Goal: Task Accomplishment & Management: Manage account settings

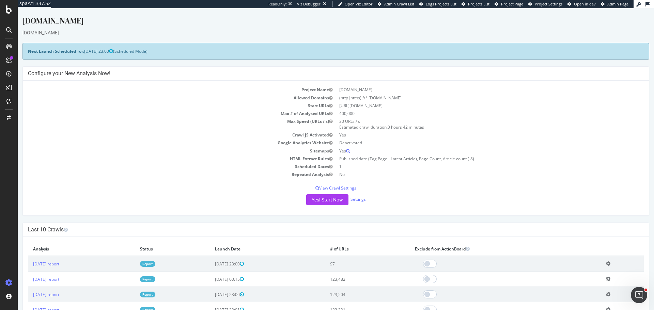
click at [155, 262] on link "Report" at bounding box center [147, 264] width 15 height 6
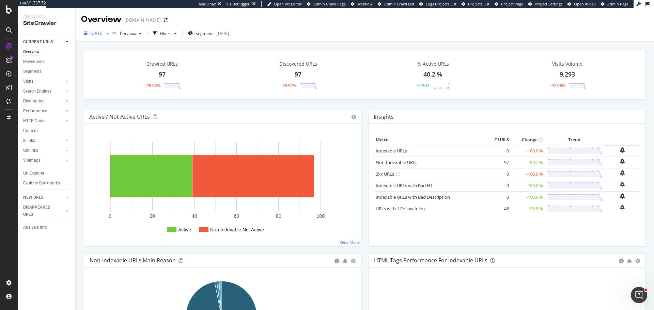
click at [102, 36] on span "[DATE]" at bounding box center [96, 33] width 13 height 6
click at [80, 175] on div "Crawled URLs 97 -99.92% Discovered URLs 97 -99.92% % Active URLs 40.2 % +29.41 …" at bounding box center [365, 193] width 578 height 302
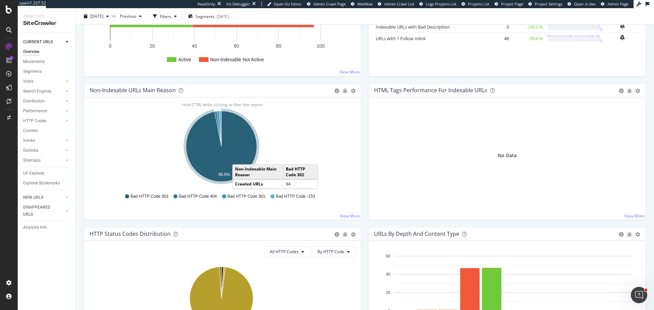
click at [239, 158] on icon "A chart." at bounding box center [221, 146] width 71 height 71
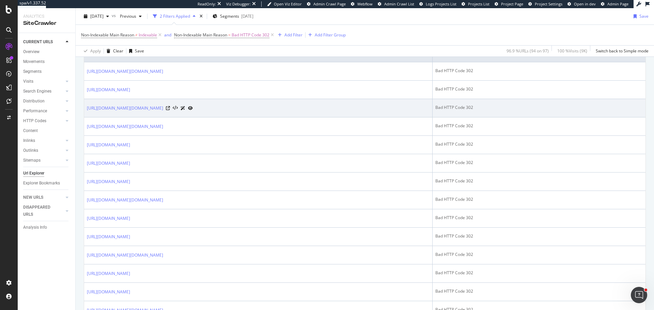
scroll to position [170, 0]
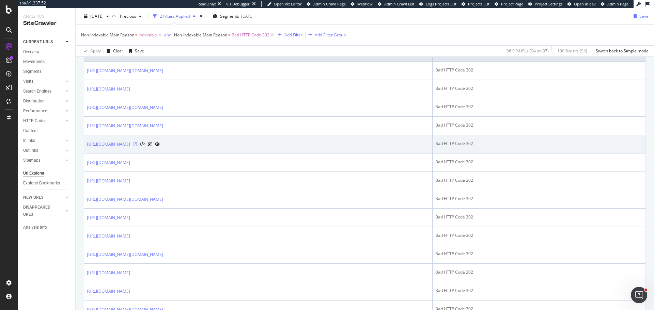
click at [137, 146] on icon at bounding box center [135, 144] width 4 height 4
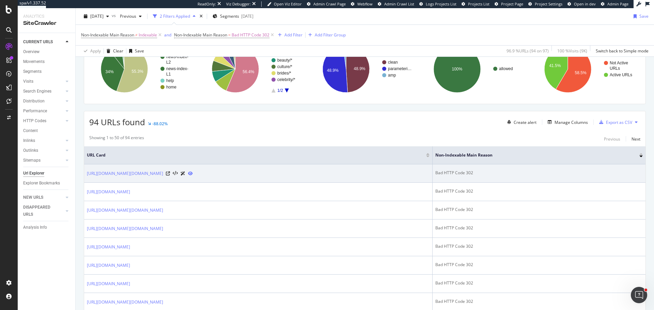
scroll to position [68, 0]
click at [178, 172] on icon at bounding box center [175, 173] width 5 height 5
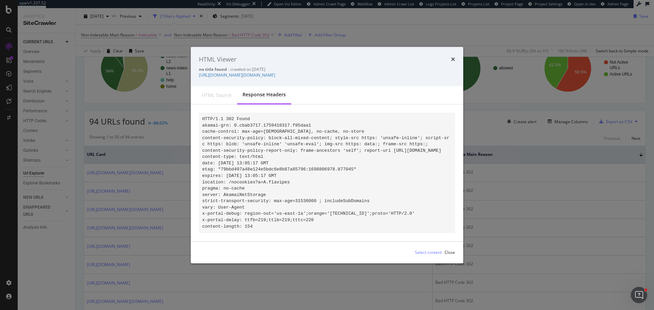
click at [221, 92] on div "HTML source" at bounding box center [217, 95] width 30 height 7
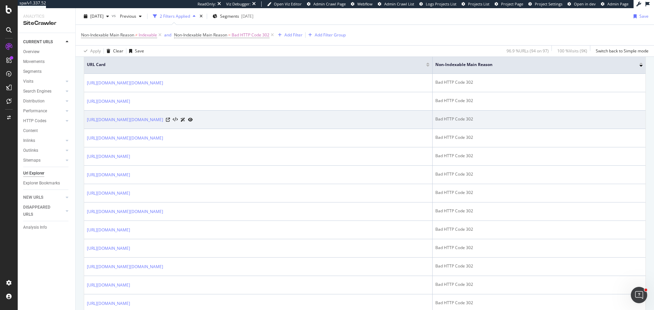
scroll to position [170, 0]
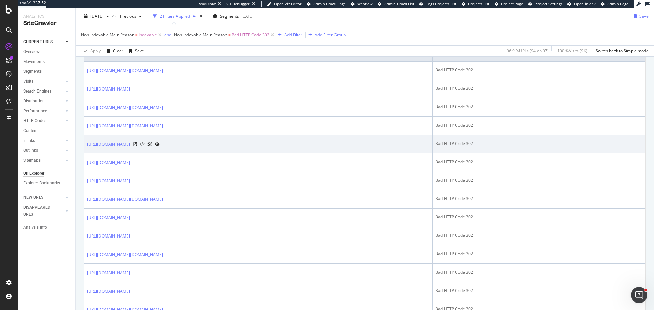
click at [145, 146] on icon at bounding box center [142, 144] width 5 height 5
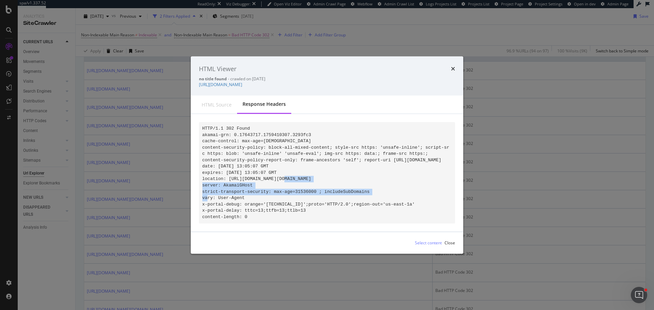
drag, startPoint x: 226, startPoint y: 175, endPoint x: 230, endPoint y: 181, distance: 7.2
click at [230, 181] on pre "HTTP/1.1 302 Found akamai-grn: 0.17643717.1759410307.3293fc3 cache-control: max…" at bounding box center [327, 172] width 256 height 101
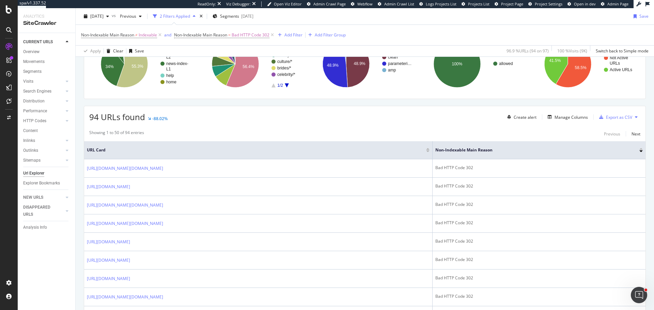
scroll to position [68, 0]
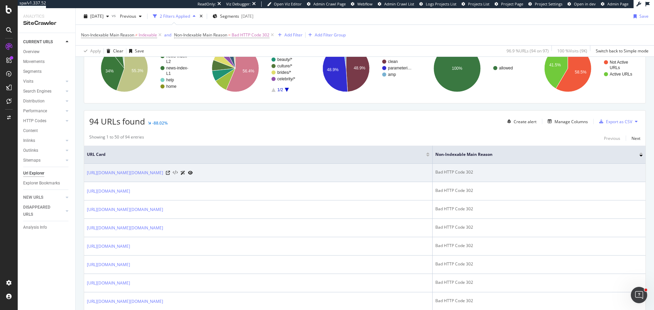
click at [178, 171] on icon at bounding box center [175, 173] width 5 height 5
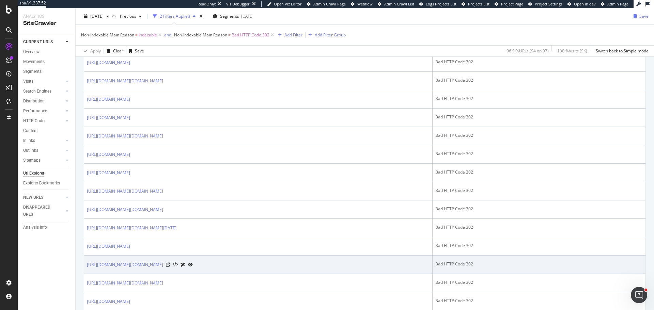
scroll to position [375, 0]
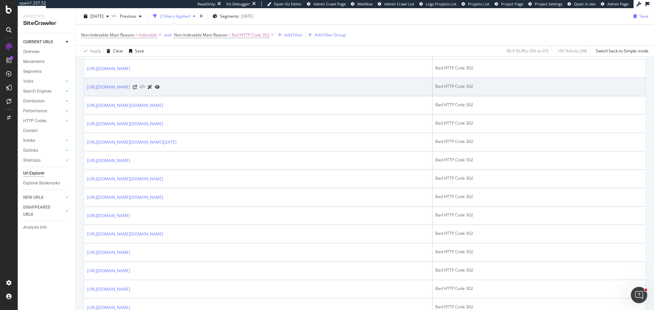
click at [145, 85] on icon at bounding box center [142, 87] width 5 height 5
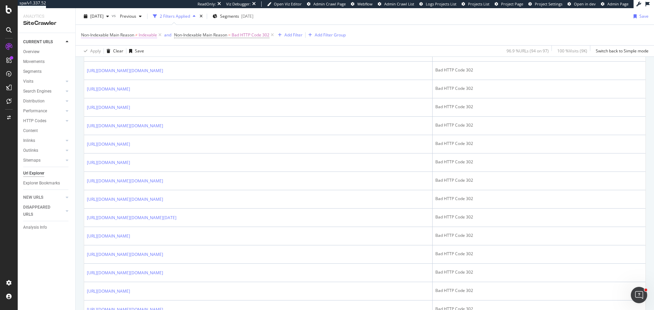
scroll to position [272, 0]
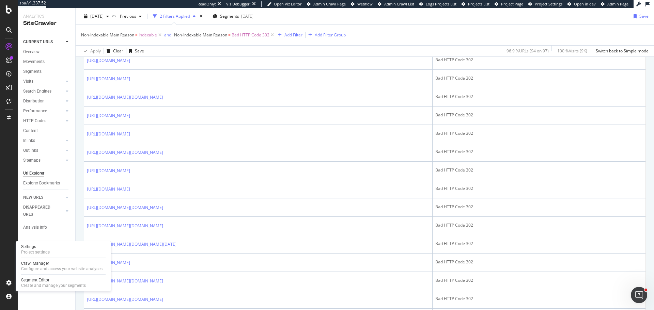
click at [45, 246] on div "Settings" at bounding box center [35, 246] width 29 height 5
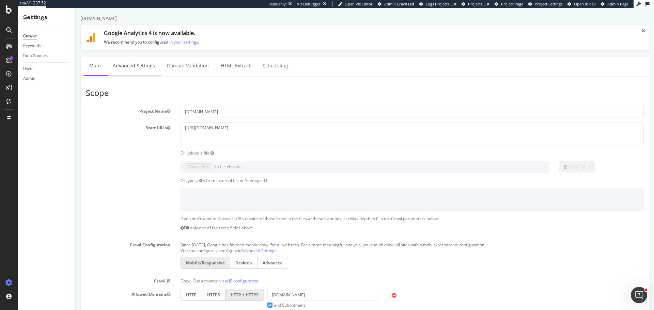
click at [138, 68] on link "Advanced Settings" at bounding box center [134, 66] width 52 height 19
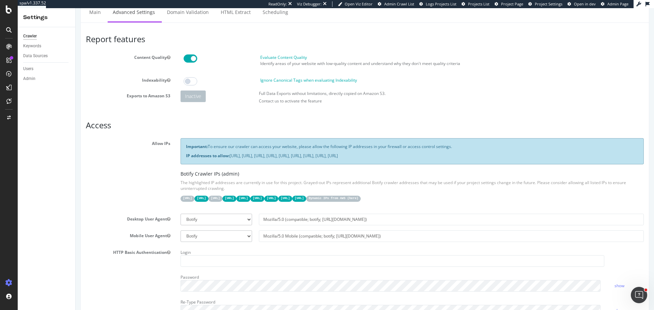
scroll to position [34, 0]
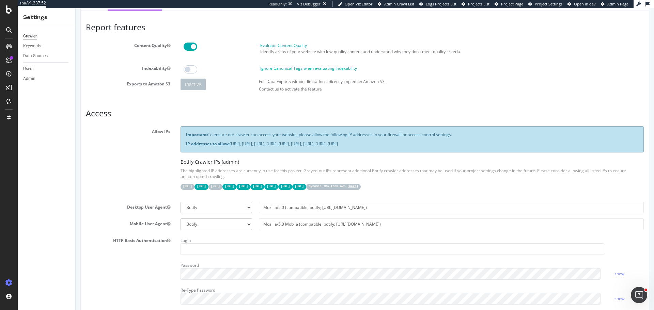
click at [356, 188] on link "here" at bounding box center [352, 186] width 7 height 3
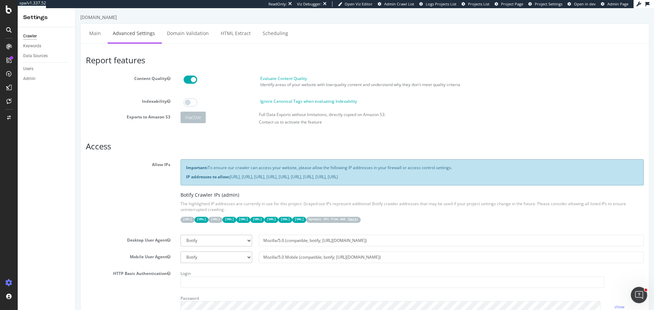
scroll to position [0, 0]
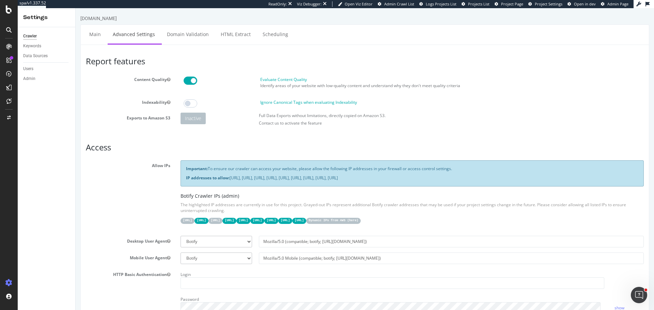
drag, startPoint x: 230, startPoint y: 180, endPoint x: 524, endPoint y: 181, distance: 293.5
click at [524, 181] on div "Important: To ensure our crawler can access your website, please allow the foll…" at bounding box center [411, 173] width 463 height 26
copy p "[URL], [URL], [URL], [URL], [URL], [URL], [URL], [URL], [URL]"
click at [367, 239] on input "Mozilla/5.0 (compatible; botify; [URL][DOMAIN_NAME])" at bounding box center [451, 242] width 385 height 12
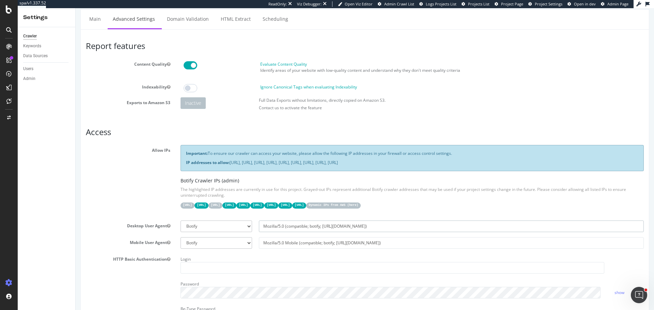
click at [367, 239] on section "Allow IPs Important: To ensure our crawler can access your website, please allo…" at bounding box center [365, 237] width 558 height 184
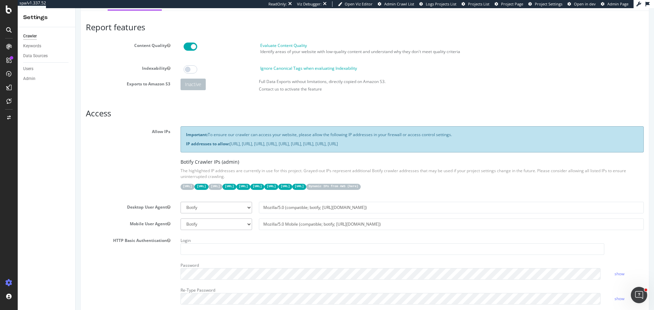
click at [367, 239] on section "Allow IPs Important: To ensure our crawler can access your website, please allo…" at bounding box center [365, 218] width 558 height 184
click at [356, 206] on input "Mozilla/5.0 (compatible; botify; [URL][DOMAIN_NAME])" at bounding box center [451, 208] width 385 height 12
select select
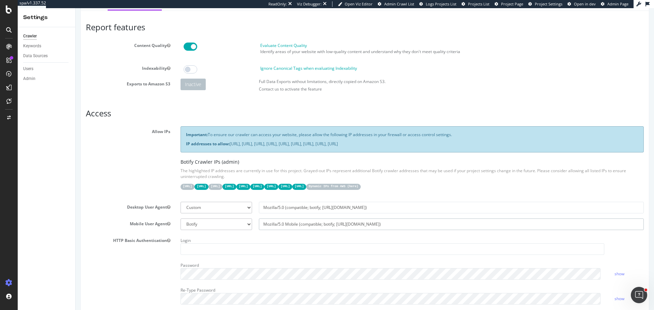
click at [349, 224] on input "Mozilla/5.0 Mobile (compatible; botify; [URL][DOMAIN_NAME])" at bounding box center [451, 225] width 385 height 12
select select
click at [47, 266] on div "Crawl Manager" at bounding box center [61, 263] width 81 height 5
